Goal: Use online tool/utility: Use online tool/utility

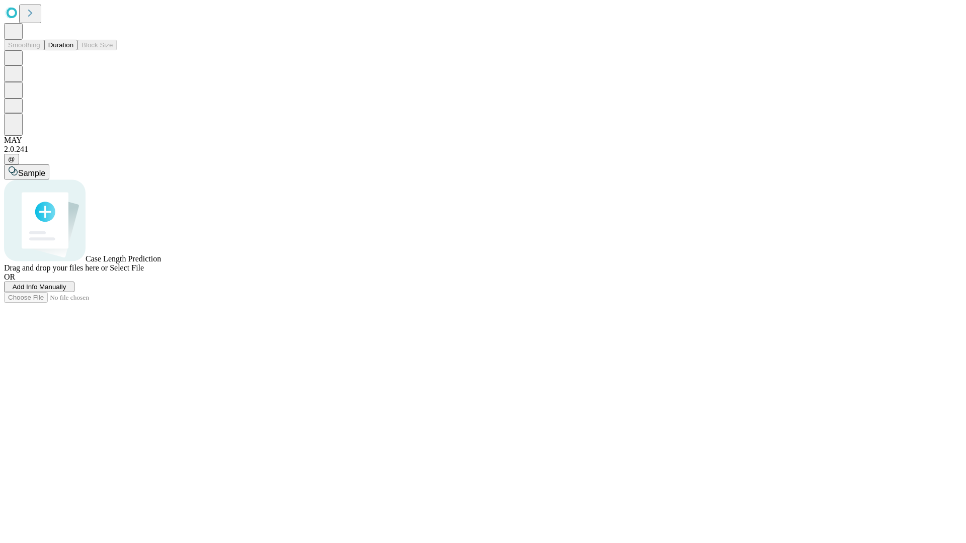
click at [66, 291] on span "Add Info Manually" at bounding box center [40, 287] width 54 height 8
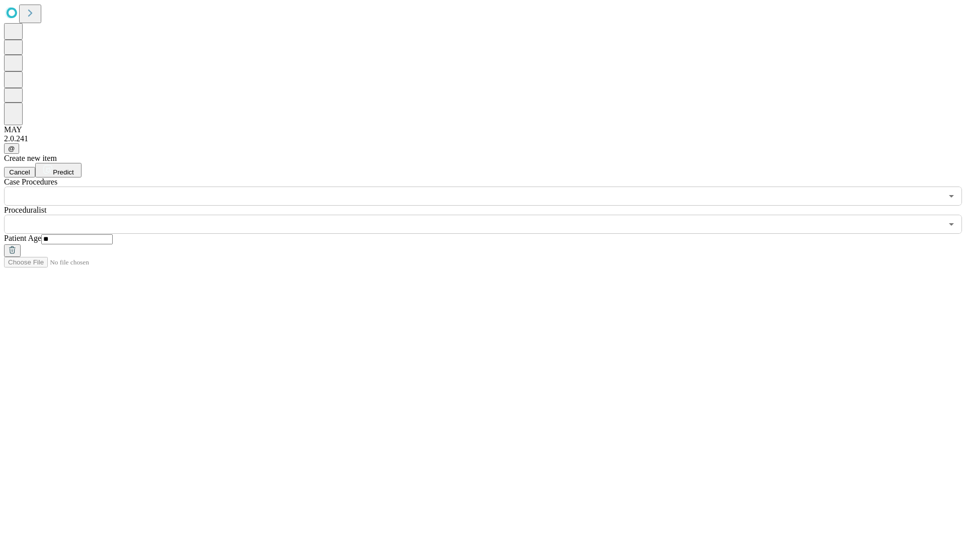
type input "**"
click at [490, 215] on input "text" at bounding box center [473, 224] width 938 height 19
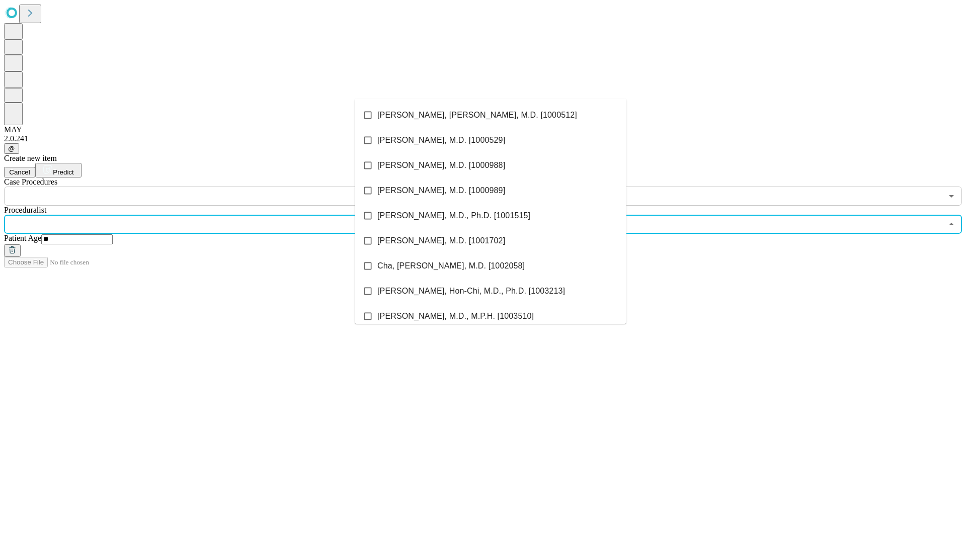
click at [490, 115] on li "[PERSON_NAME], [PERSON_NAME], M.D. [1000512]" at bounding box center [491, 115] width 272 height 25
click at [211, 187] on input "text" at bounding box center [473, 196] width 938 height 19
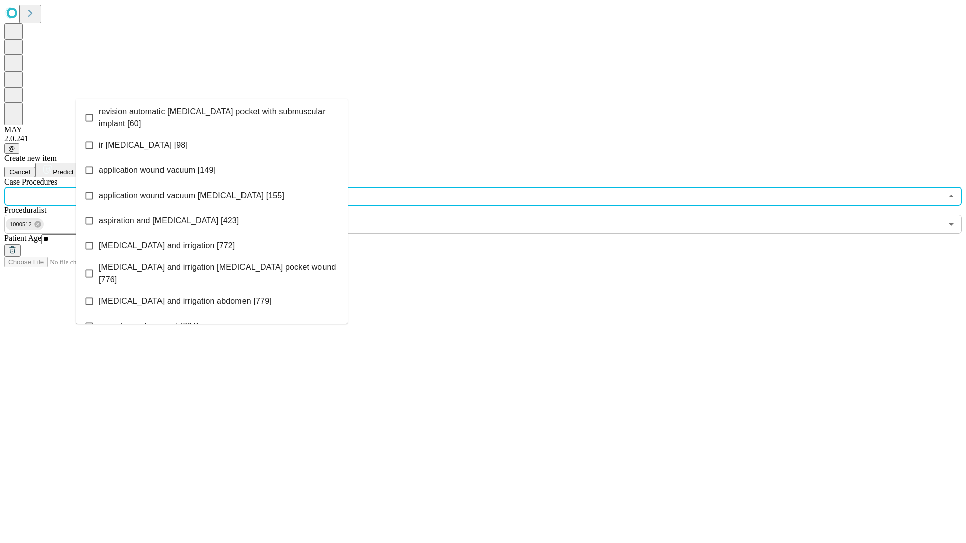
click at [212, 115] on span "revision automatic [MEDICAL_DATA] pocket with submuscular implant [60]" at bounding box center [219, 118] width 241 height 24
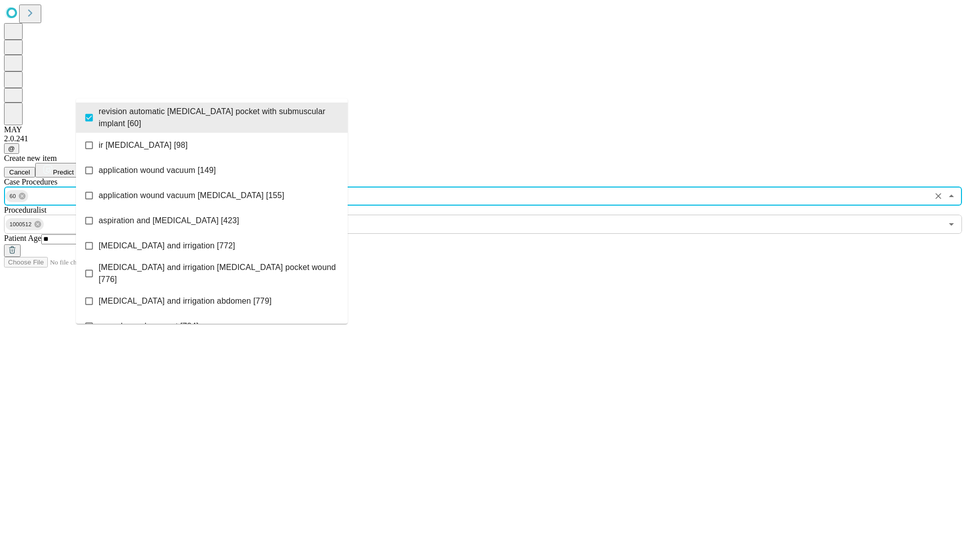
click at [73, 168] on span "Predict" at bounding box center [63, 172] width 21 height 8
